Goal: Task Accomplishment & Management: Manage account settings

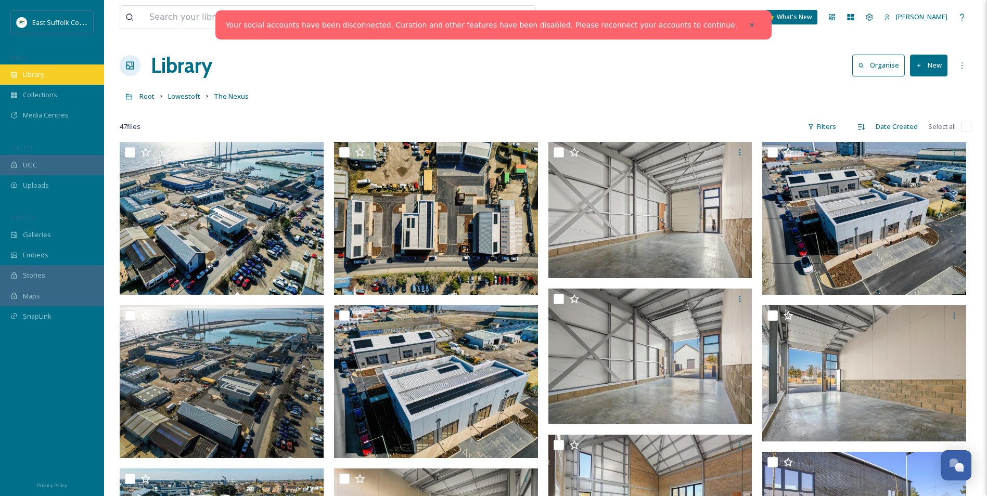
click at [35, 79] on span "Library" at bounding box center [33, 75] width 21 height 10
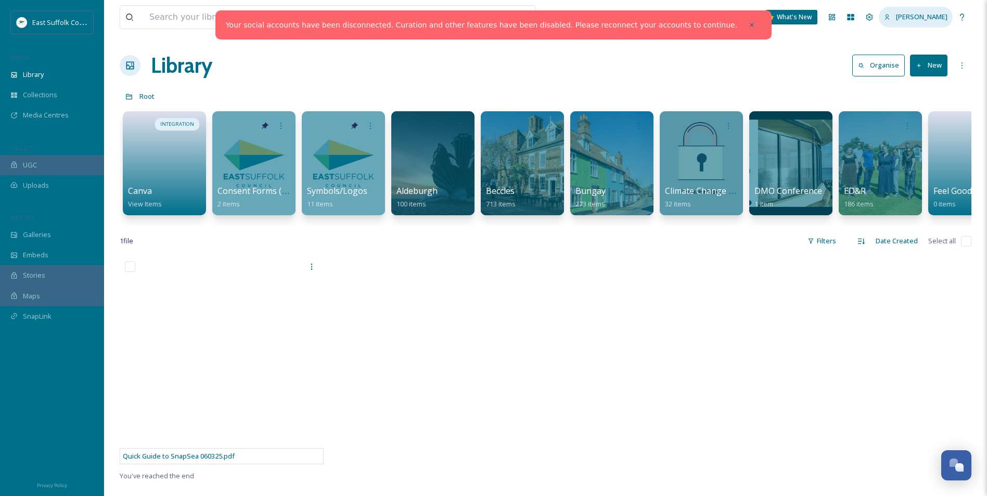
click at [922, 20] on span "[PERSON_NAME]" at bounding box center [922, 16] width 52 height 9
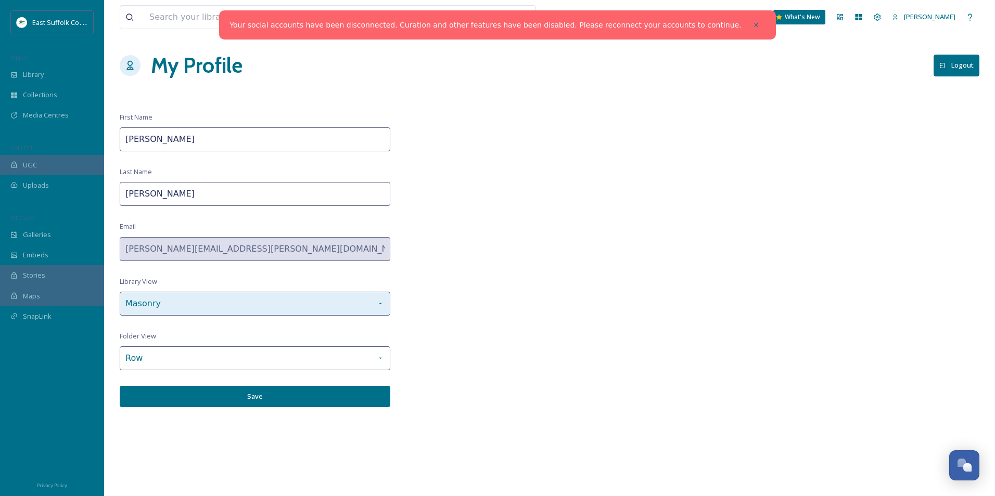
click at [221, 305] on div "Masonry" at bounding box center [255, 304] width 271 height 24
click at [215, 303] on div "Masonry" at bounding box center [255, 304] width 271 height 24
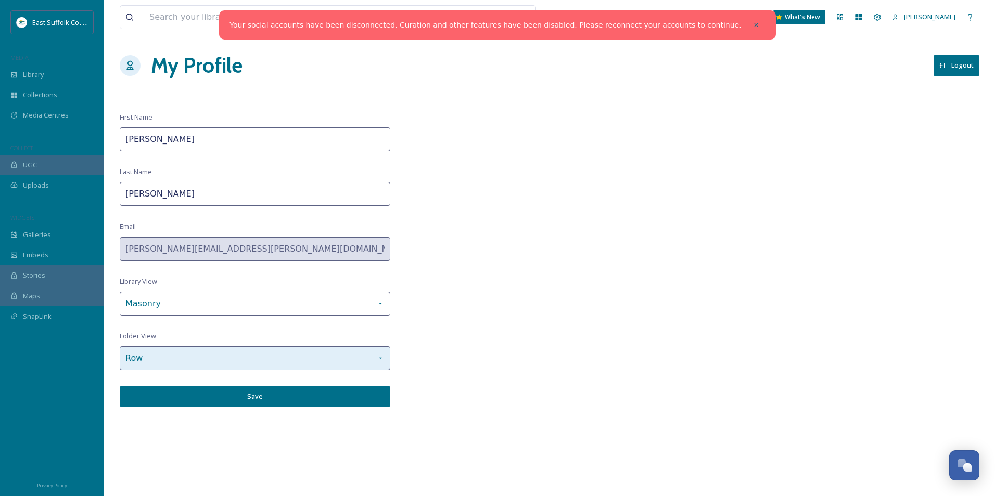
click at [298, 353] on div "Row" at bounding box center [255, 358] width 271 height 24
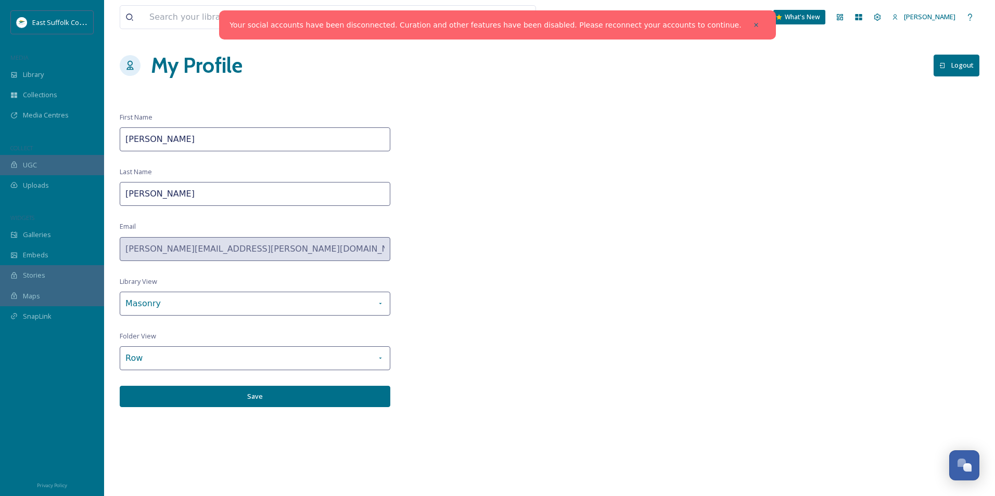
click at [310, 393] on button "Save" at bounding box center [255, 396] width 271 height 21
click at [60, 69] on div "Library" at bounding box center [52, 75] width 104 height 20
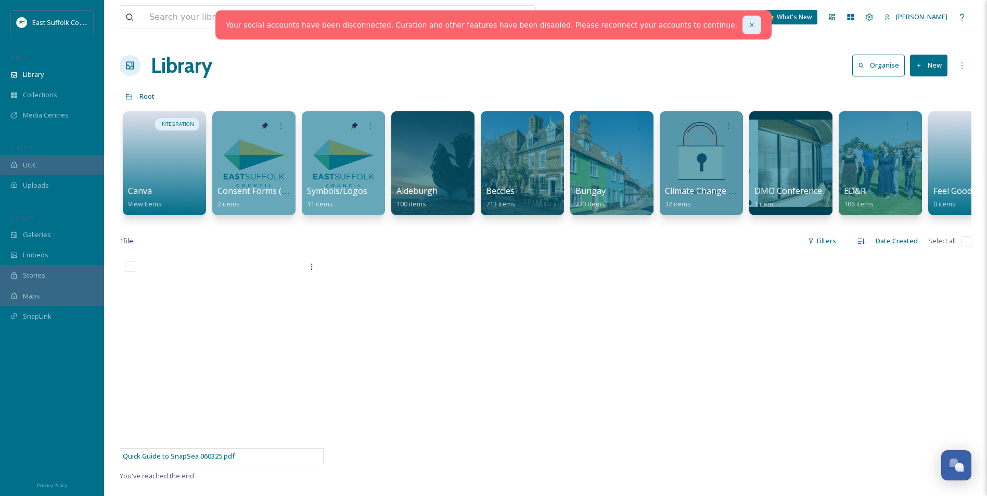
click at [742, 25] on div at bounding box center [751, 25] width 19 height 19
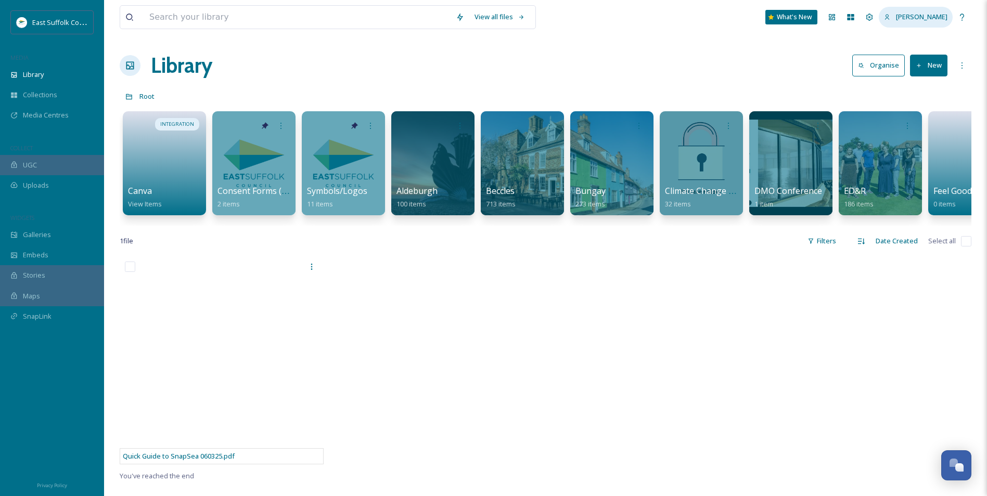
click at [917, 17] on span "[PERSON_NAME]" at bounding box center [922, 16] width 52 height 9
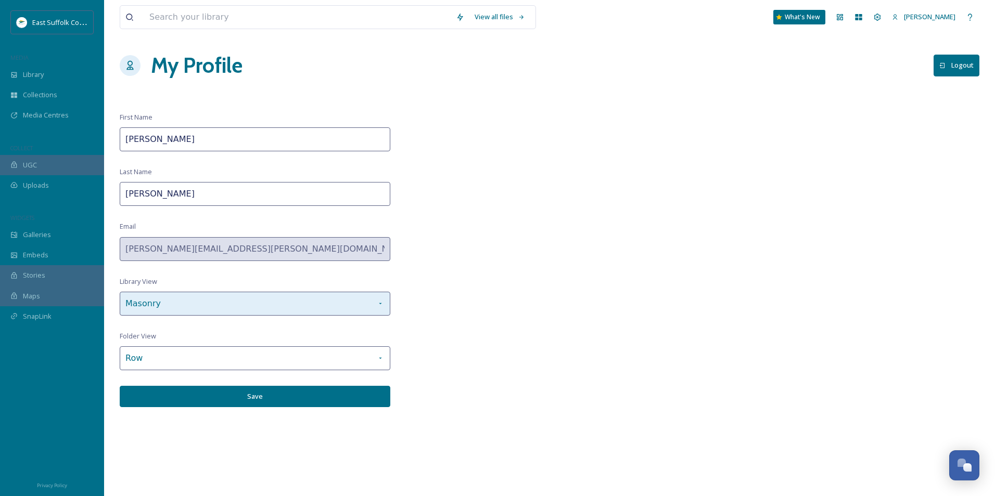
click at [215, 303] on div "Masonry" at bounding box center [255, 304] width 271 height 24
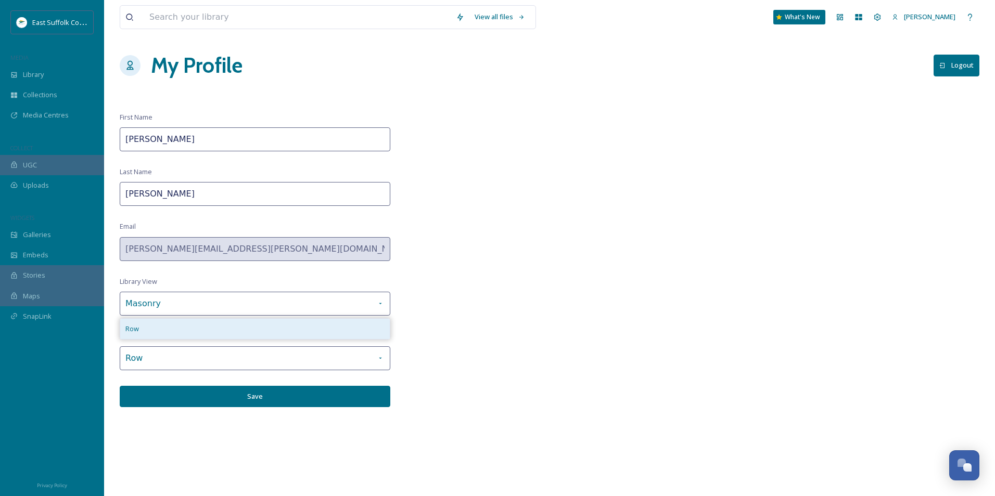
click at [201, 329] on div "Row" at bounding box center [254, 329] width 269 height 20
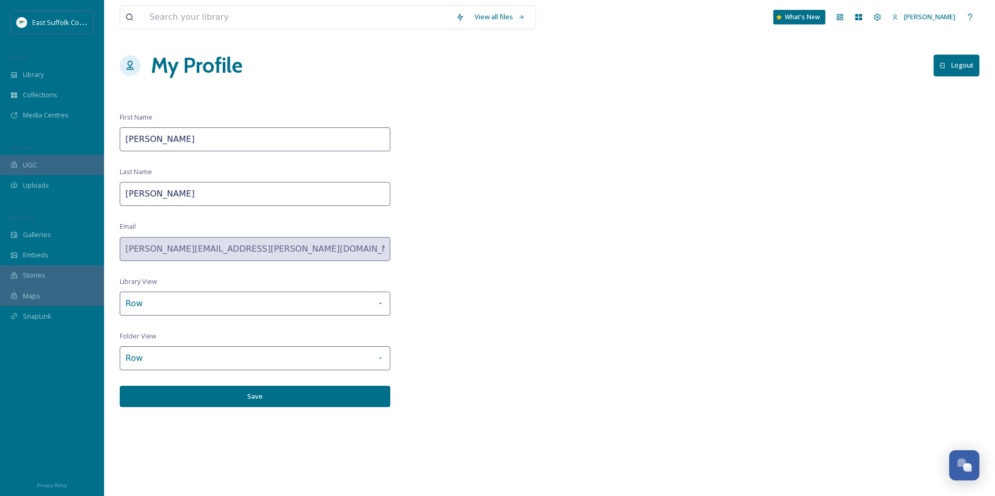
click at [257, 395] on button "Save" at bounding box center [255, 396] width 271 height 21
click at [309, 402] on button "Save" at bounding box center [255, 396] width 271 height 21
click at [25, 73] on span "Library" at bounding box center [33, 75] width 21 height 10
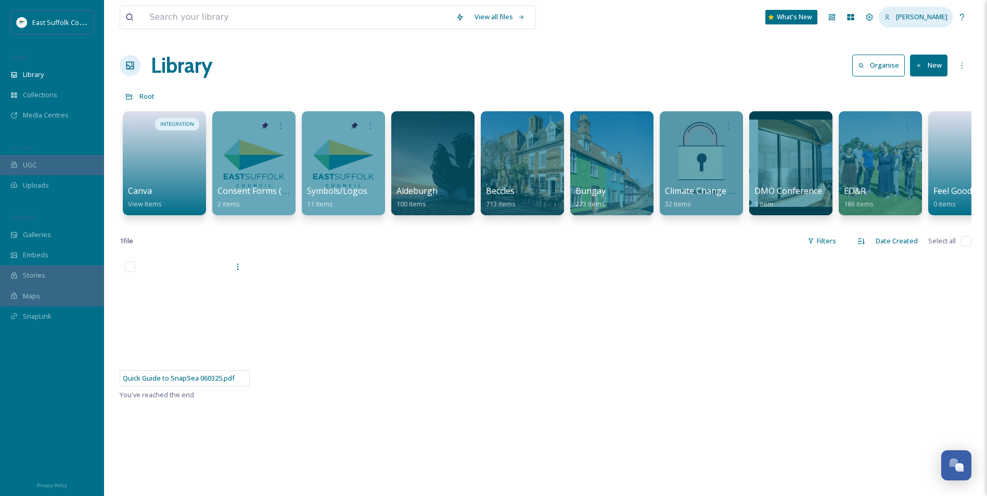
click at [926, 11] on div "[PERSON_NAME]" at bounding box center [916, 17] width 74 height 20
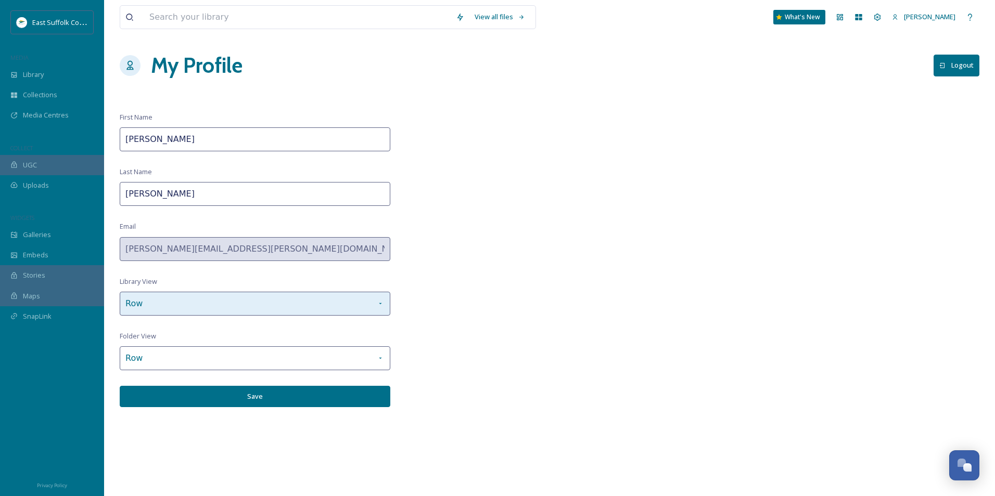
click at [222, 302] on div "Row" at bounding box center [255, 304] width 271 height 24
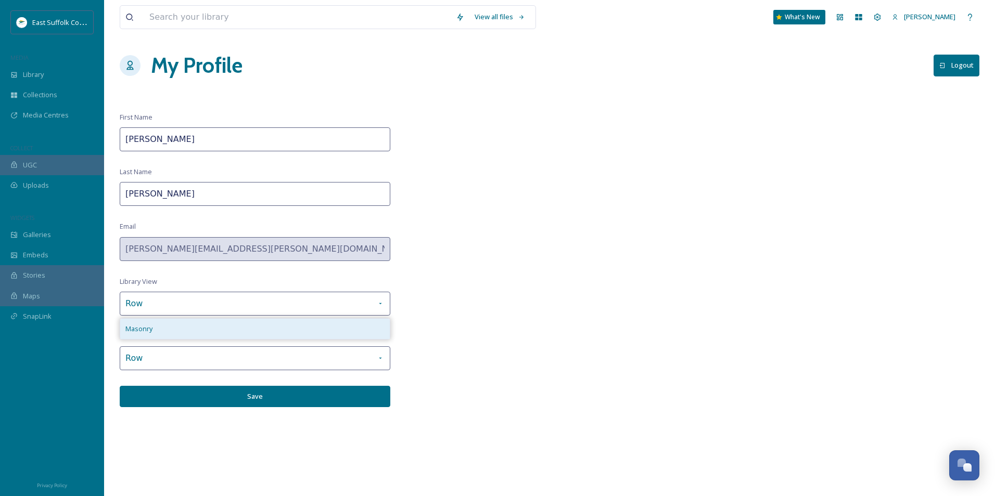
click at [199, 332] on div "Masonry" at bounding box center [254, 329] width 269 height 20
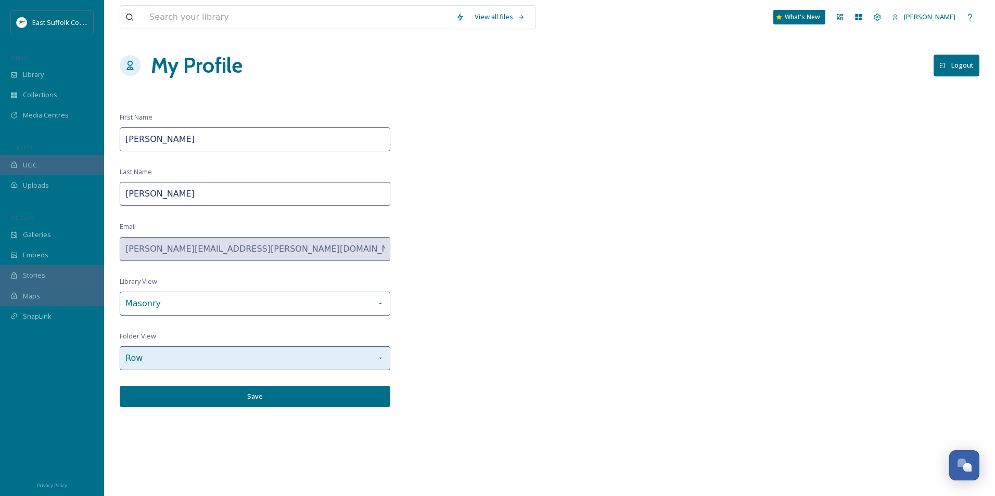
click at [199, 349] on div "Row" at bounding box center [255, 358] width 271 height 24
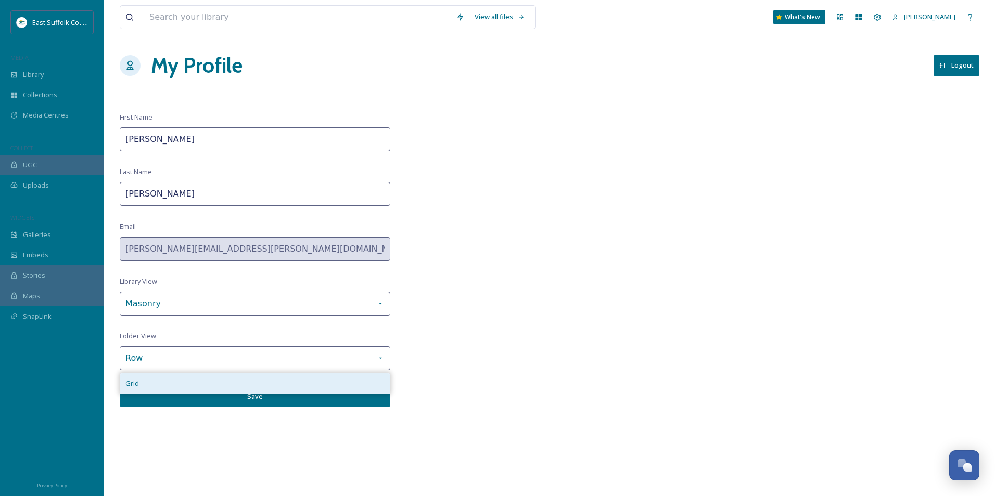
click at [205, 382] on div "Grid" at bounding box center [254, 384] width 269 height 20
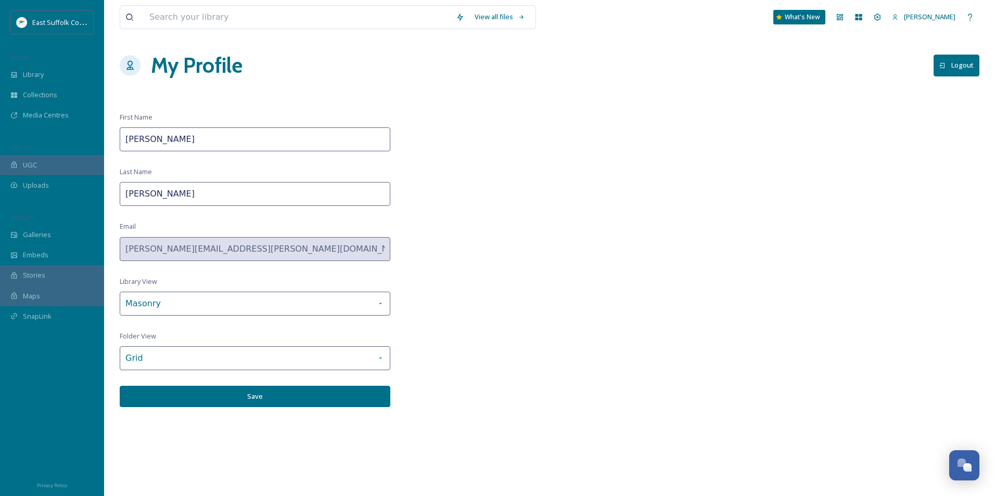
click at [252, 399] on button "Save" at bounding box center [255, 396] width 271 height 21
click at [45, 75] on div "Library" at bounding box center [52, 75] width 104 height 20
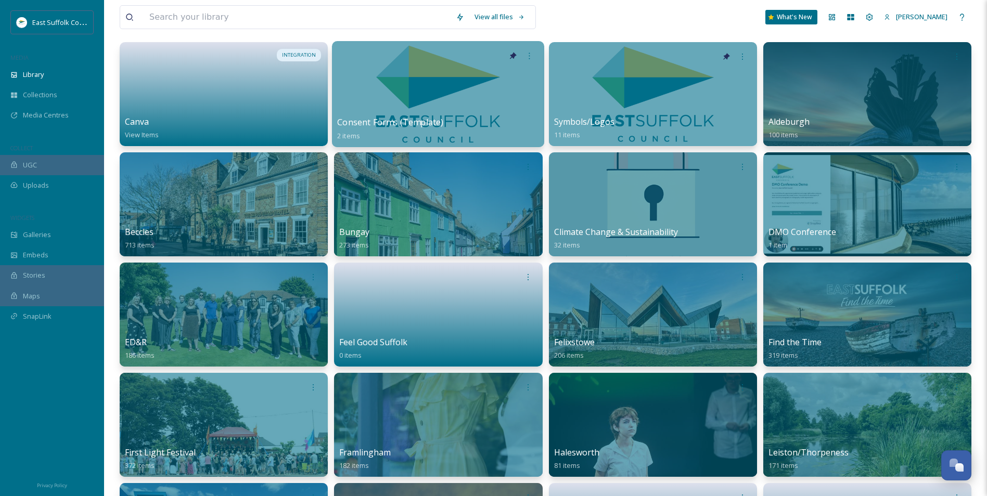
scroll to position [52, 0]
